Goal: Information Seeking & Learning: Learn about a topic

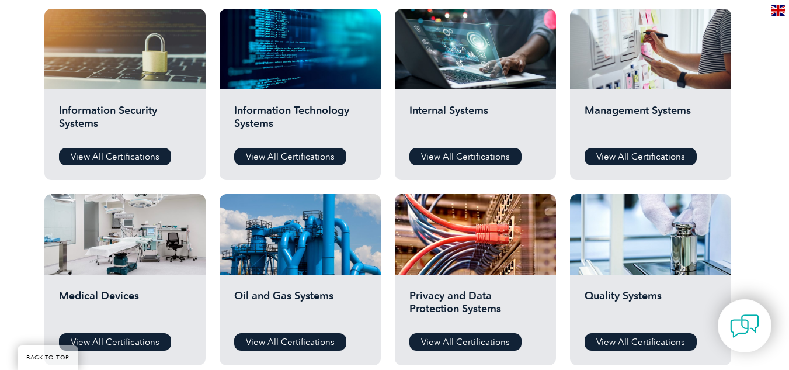
scroll to position [630, 0]
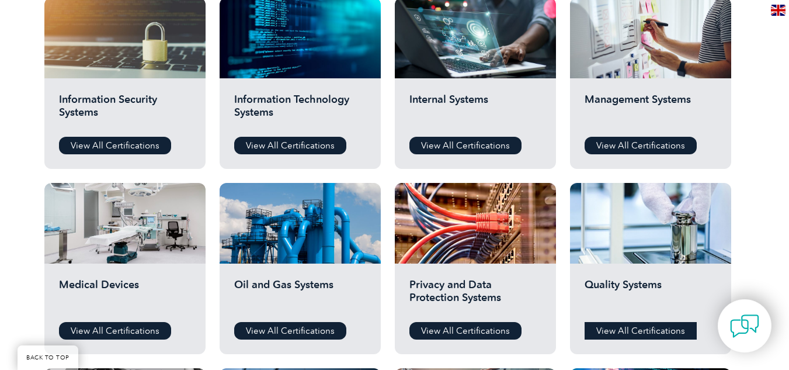
click at [637, 325] on link "View All Certifications" at bounding box center [641, 331] width 112 height 18
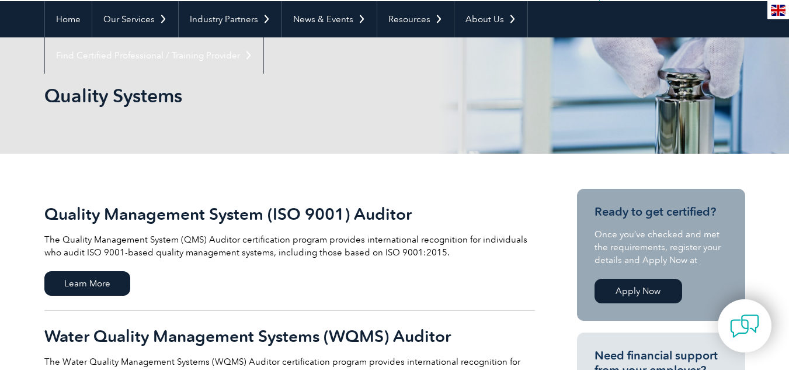
scroll to position [106, 0]
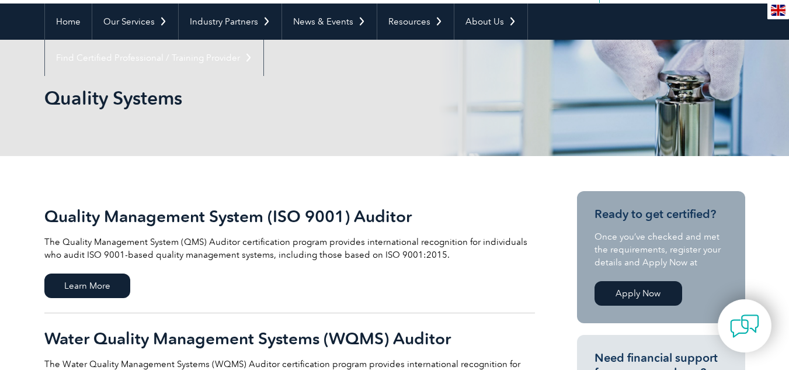
click at [174, 210] on h2 "Quality Management System (ISO 9001) Auditor" at bounding box center [289, 216] width 491 height 19
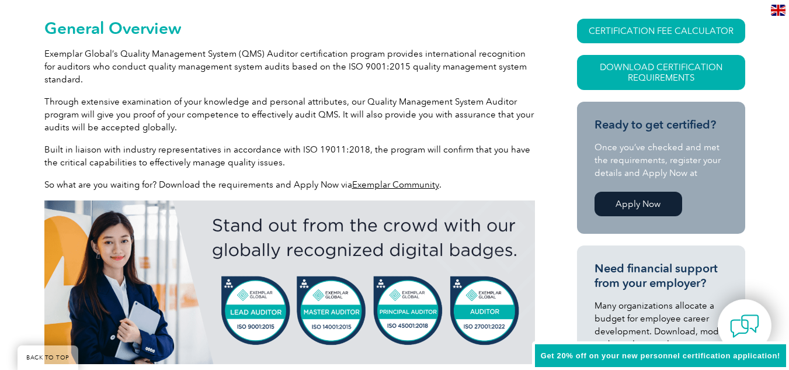
scroll to position [321, 0]
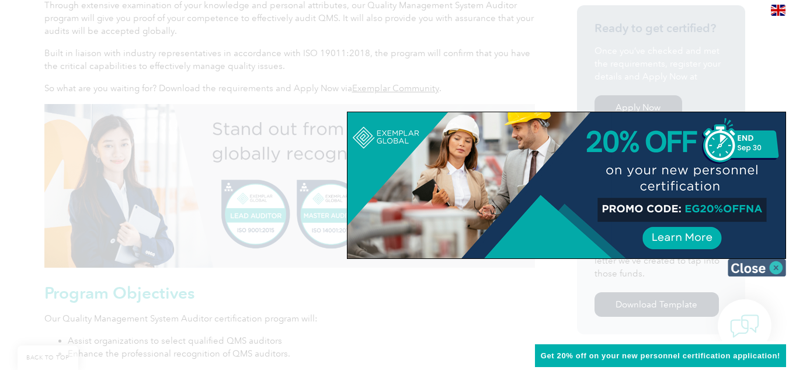
click at [776, 264] on img at bounding box center [757, 268] width 58 height 18
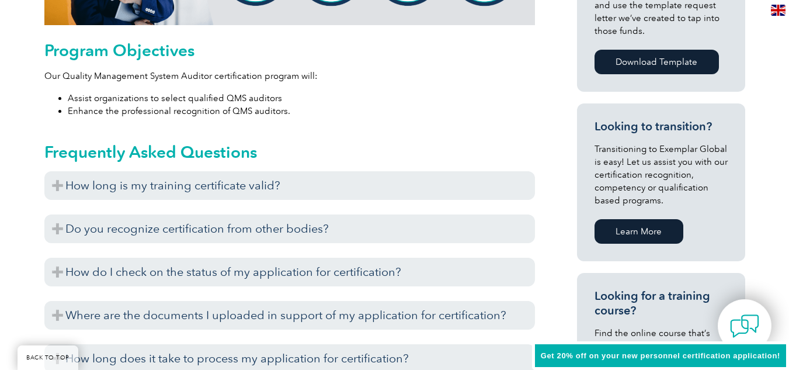
scroll to position [628, 0]
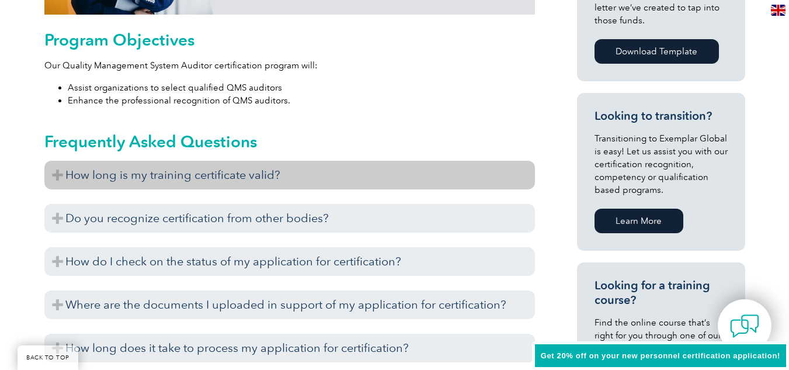
click at [443, 174] on h3 "How long is my training certificate valid?" at bounding box center [289, 175] width 491 height 29
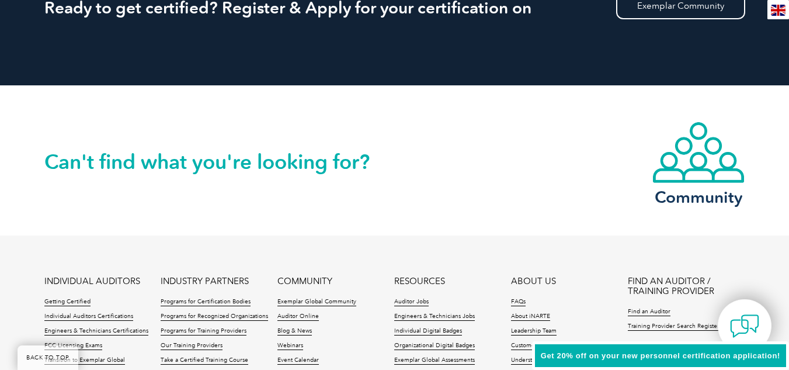
scroll to position [1773, 0]
